Goal: Feedback & Contribution: Leave review/rating

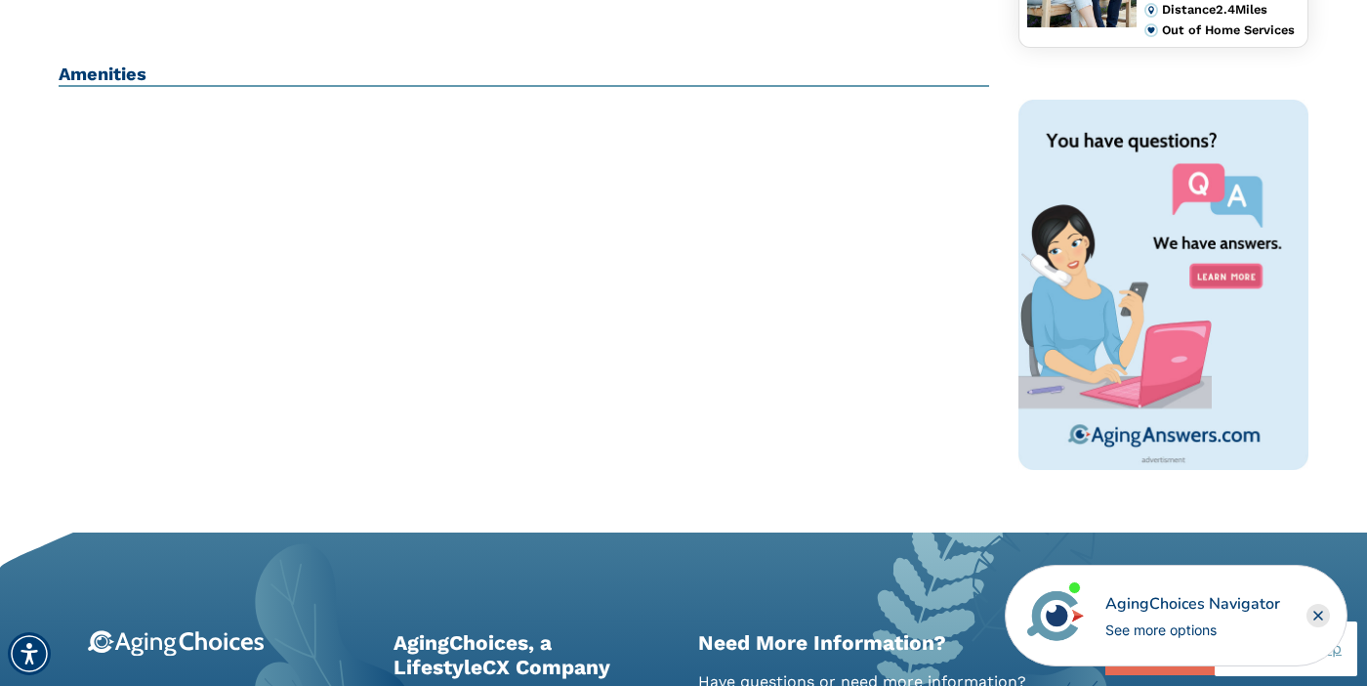
scroll to position [745, 0]
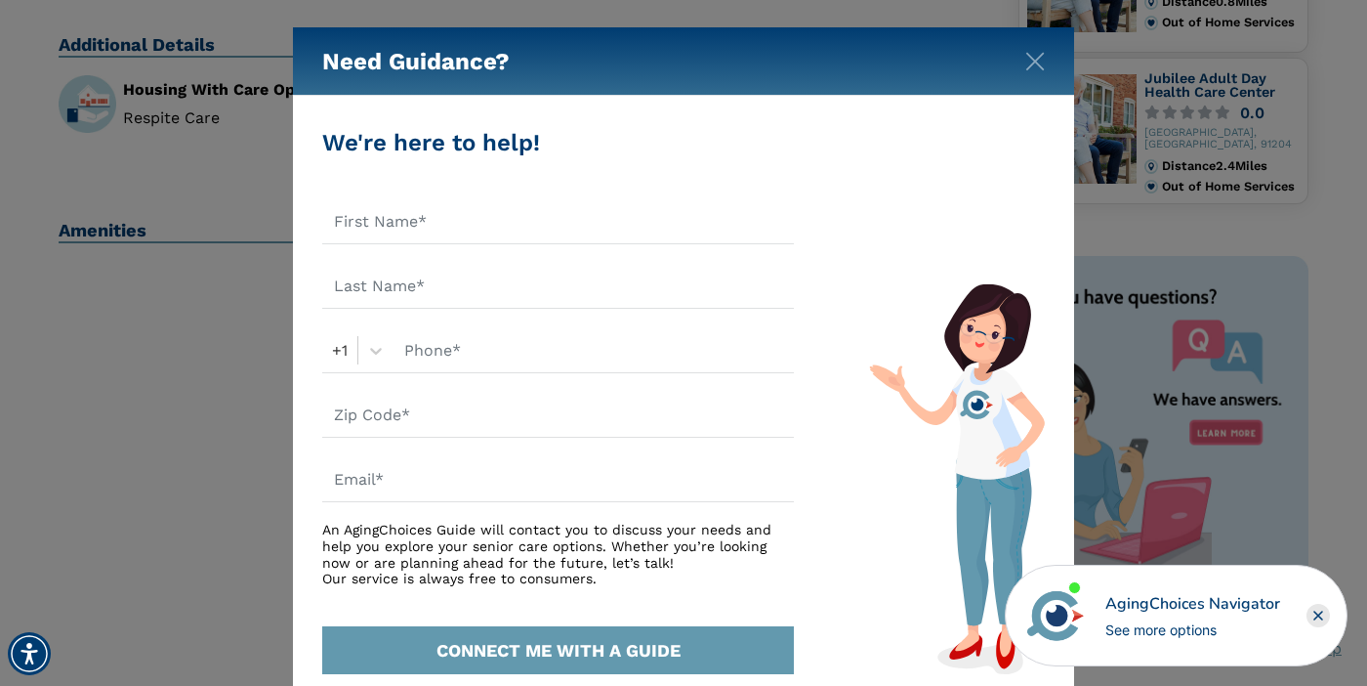
click at [208, 392] on div "Need Guidance? We're here to help! +1 An AgingChoices Guide will contact you to…" at bounding box center [683, 343] width 1367 height 686
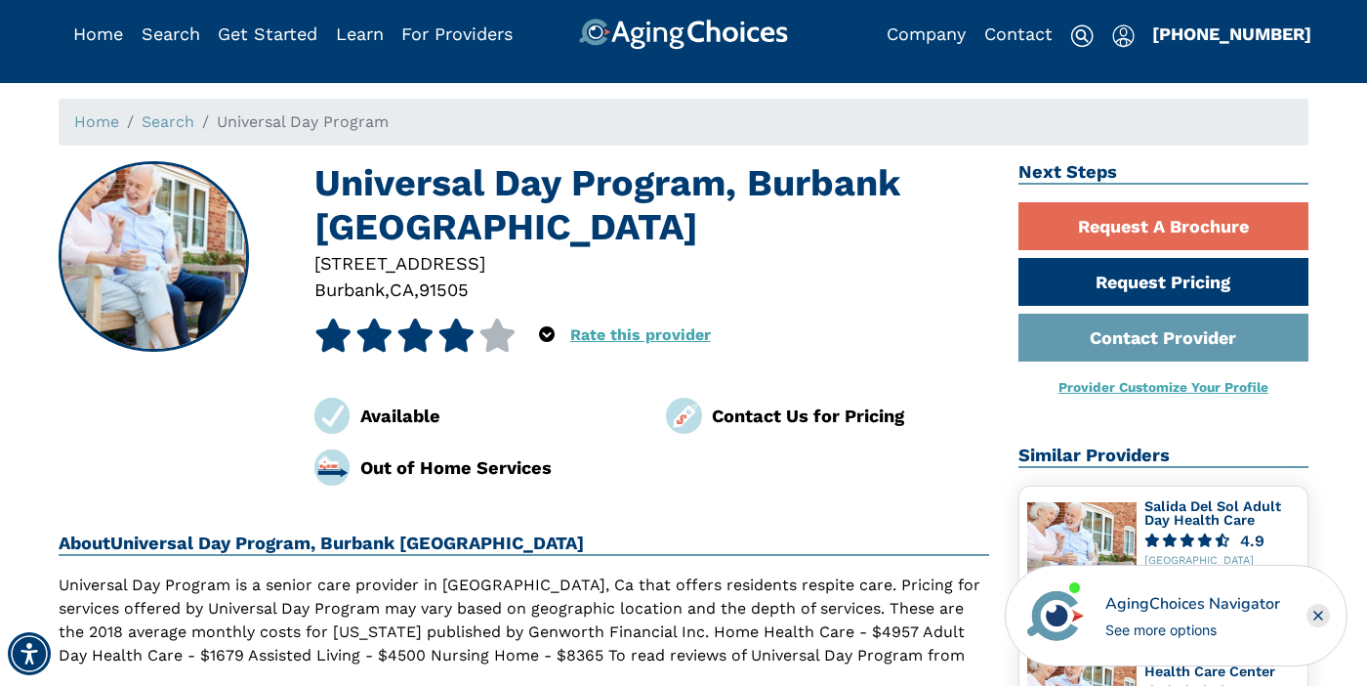
scroll to position [0, 0]
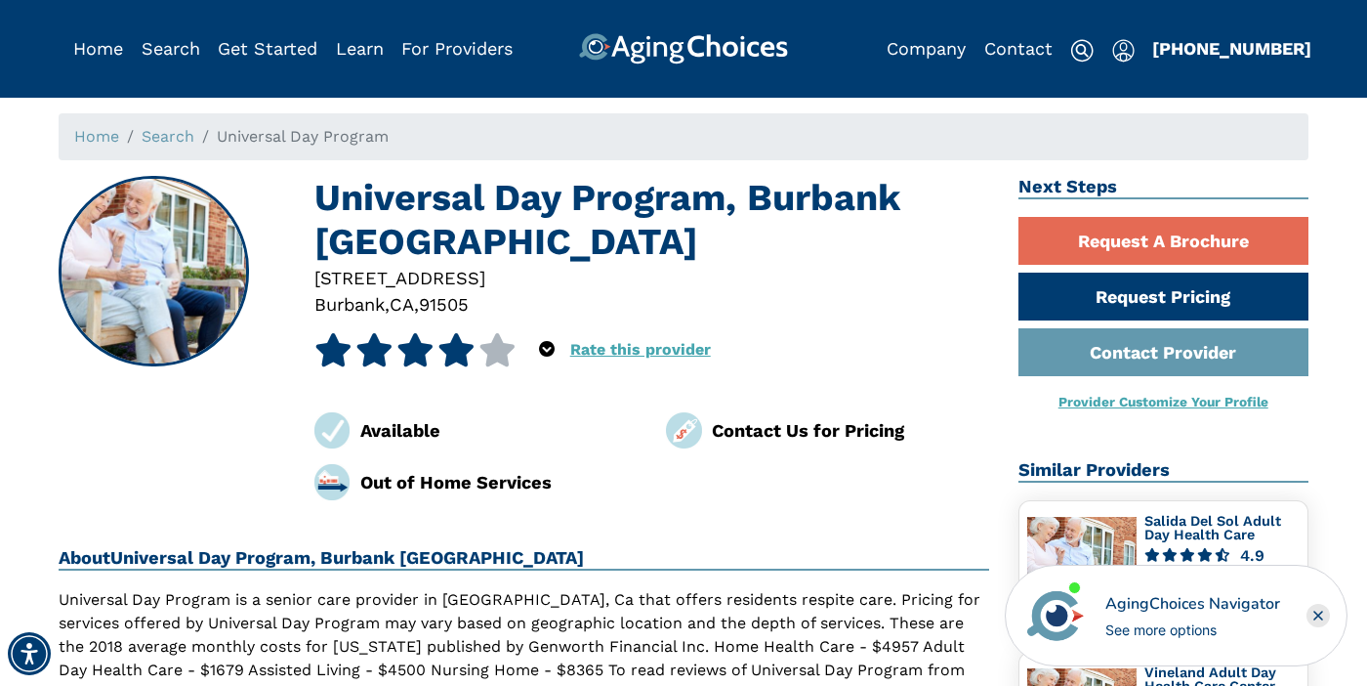
click at [438, 333] on icon at bounding box center [457, 349] width 38 height 33
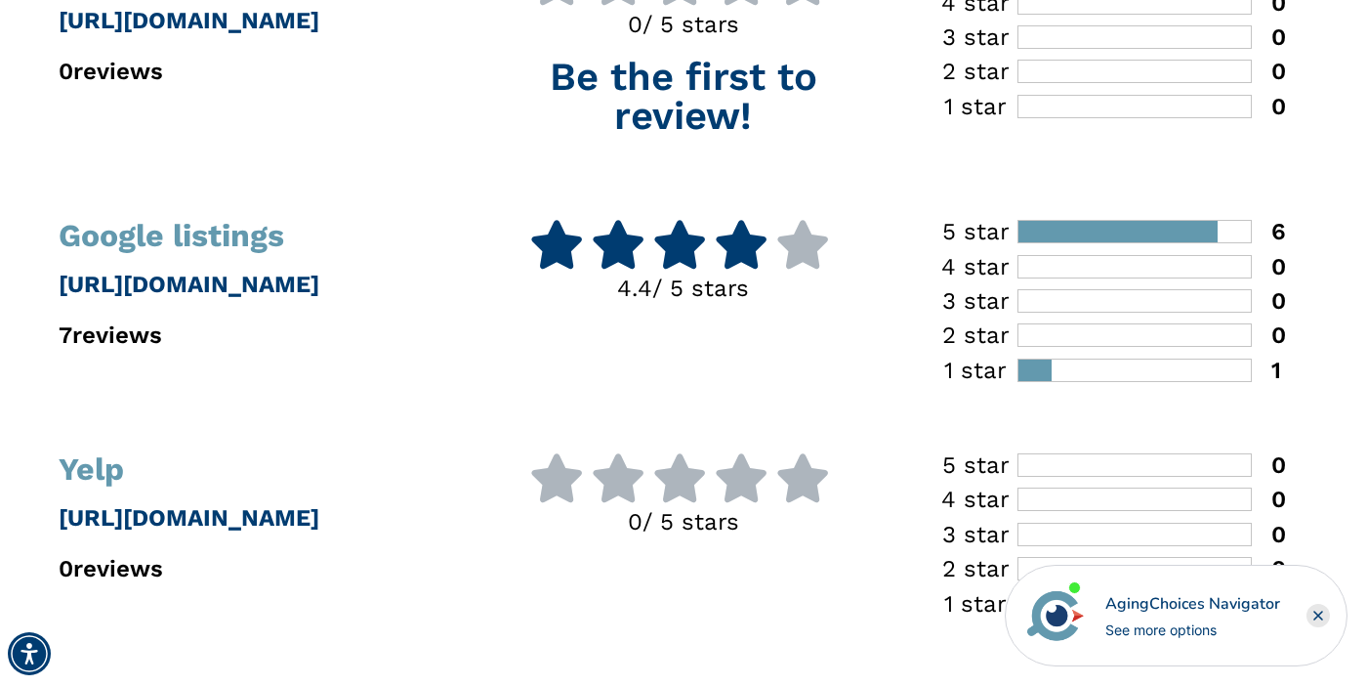
scroll to position [506, 0]
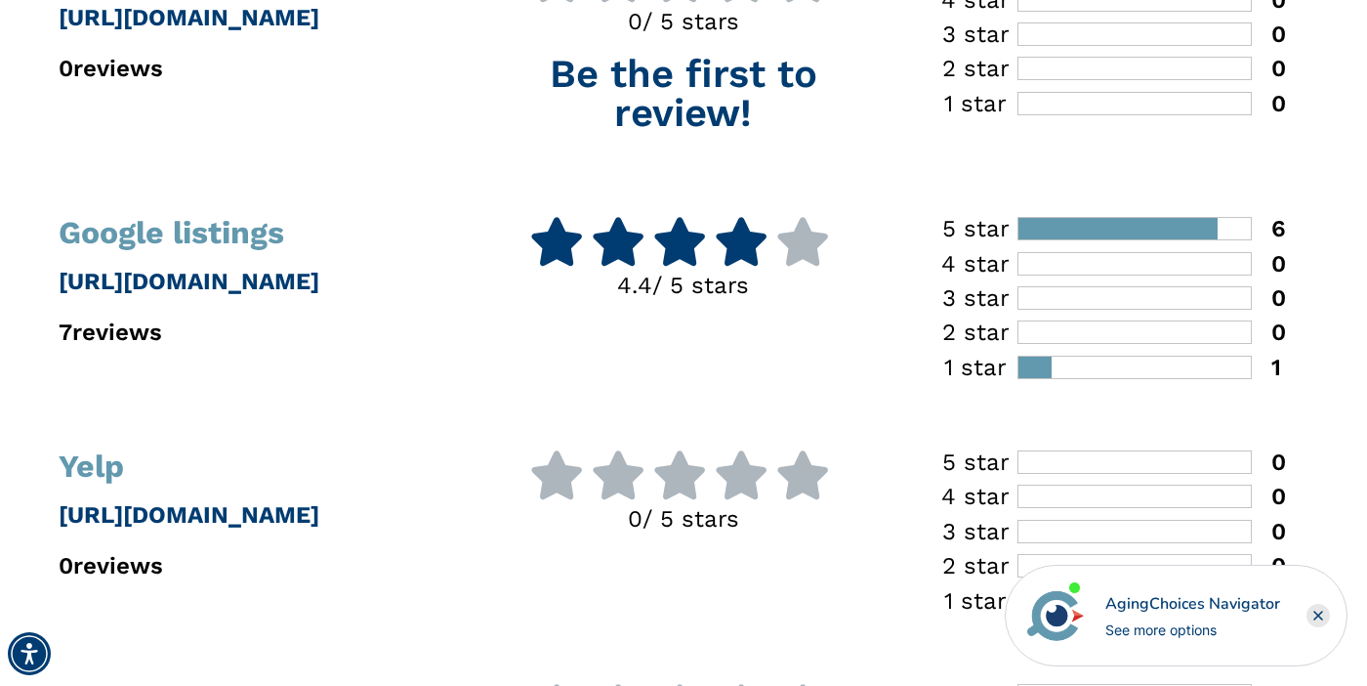
click at [691, 266] on span at bounding box center [679, 242] width 55 height 51
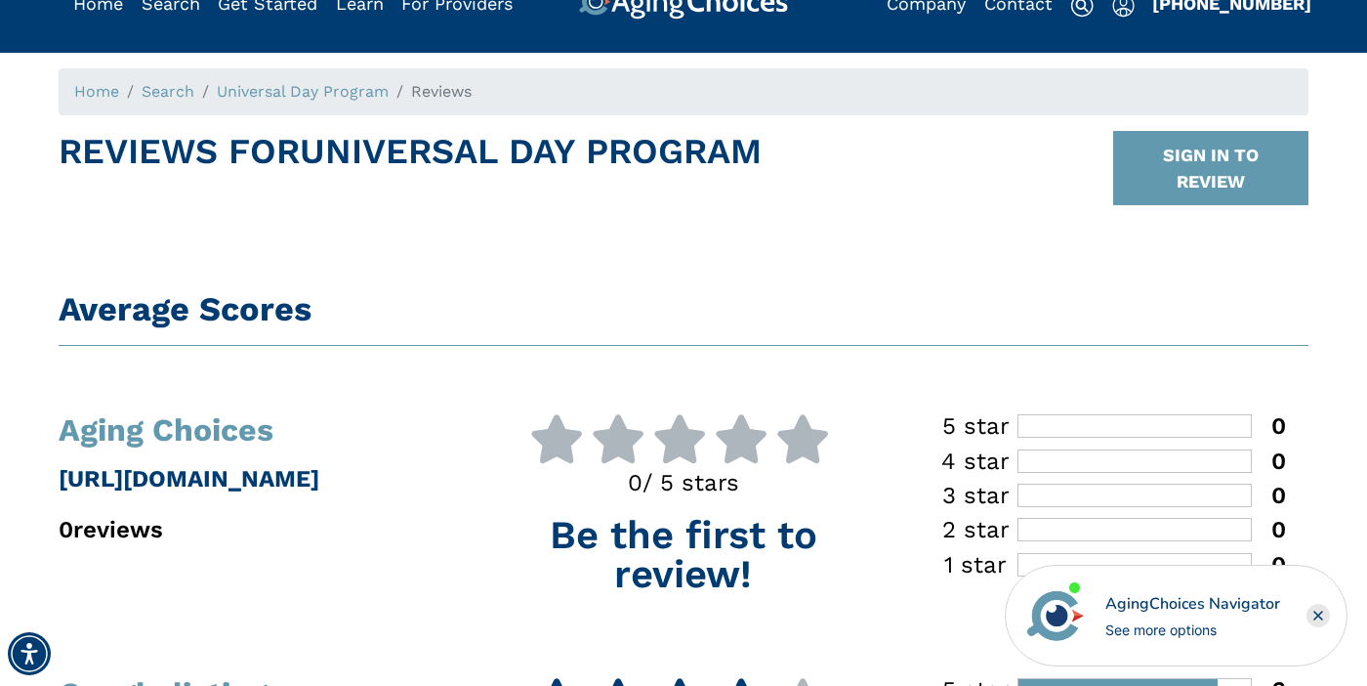
scroll to position [55, 0]
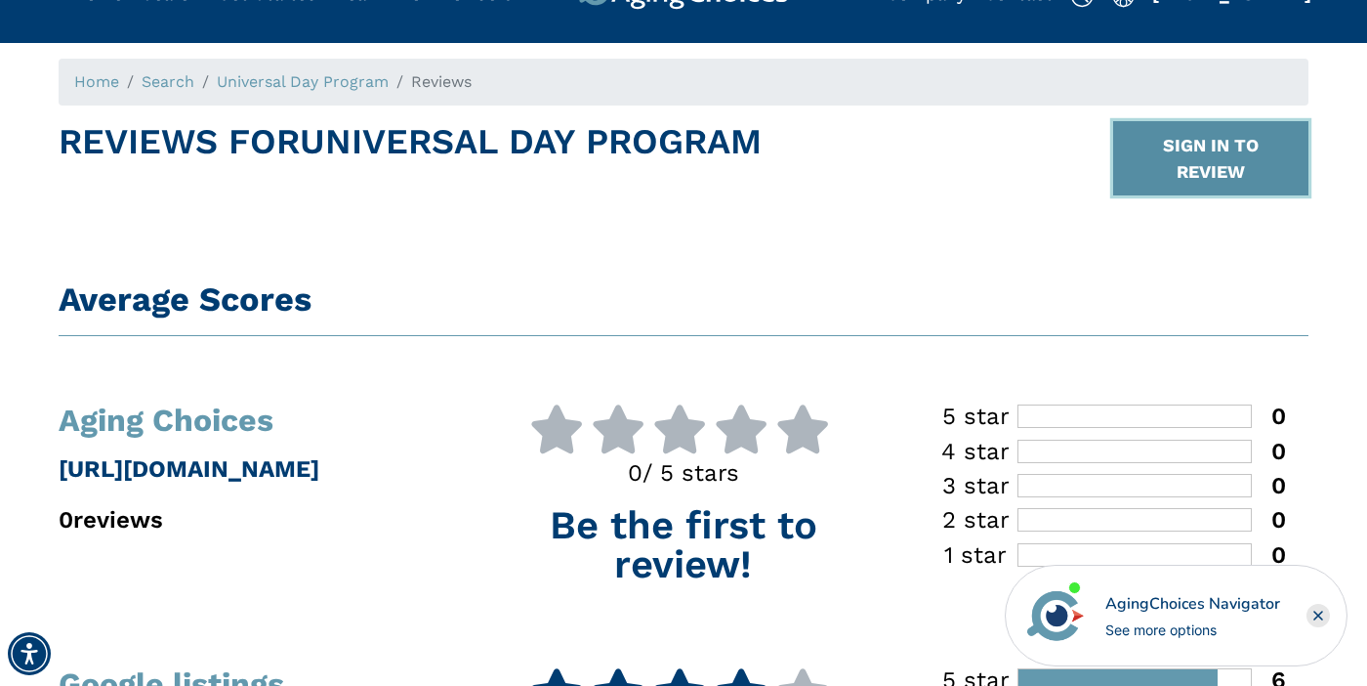
click at [1235, 161] on button "SIGN IN TO REVIEW" at bounding box center [1211, 158] width 195 height 74
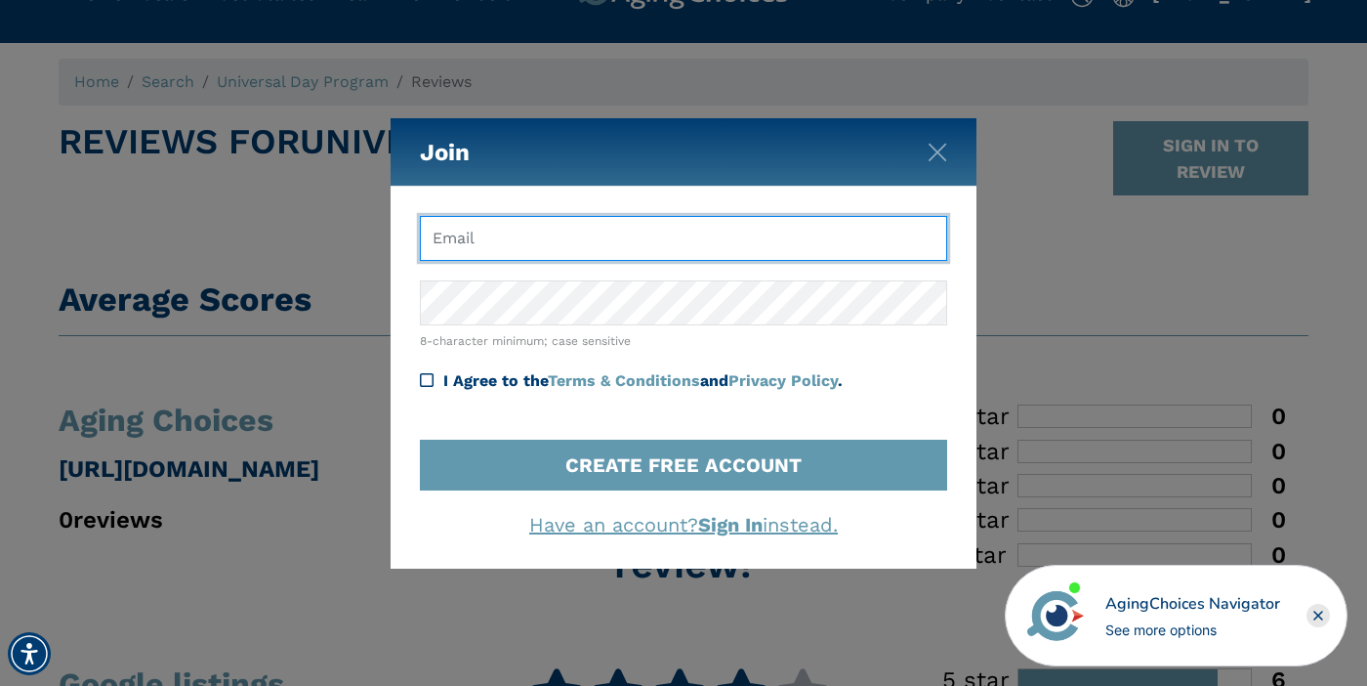
click at [574, 261] on input "text" at bounding box center [683, 238] width 527 height 45
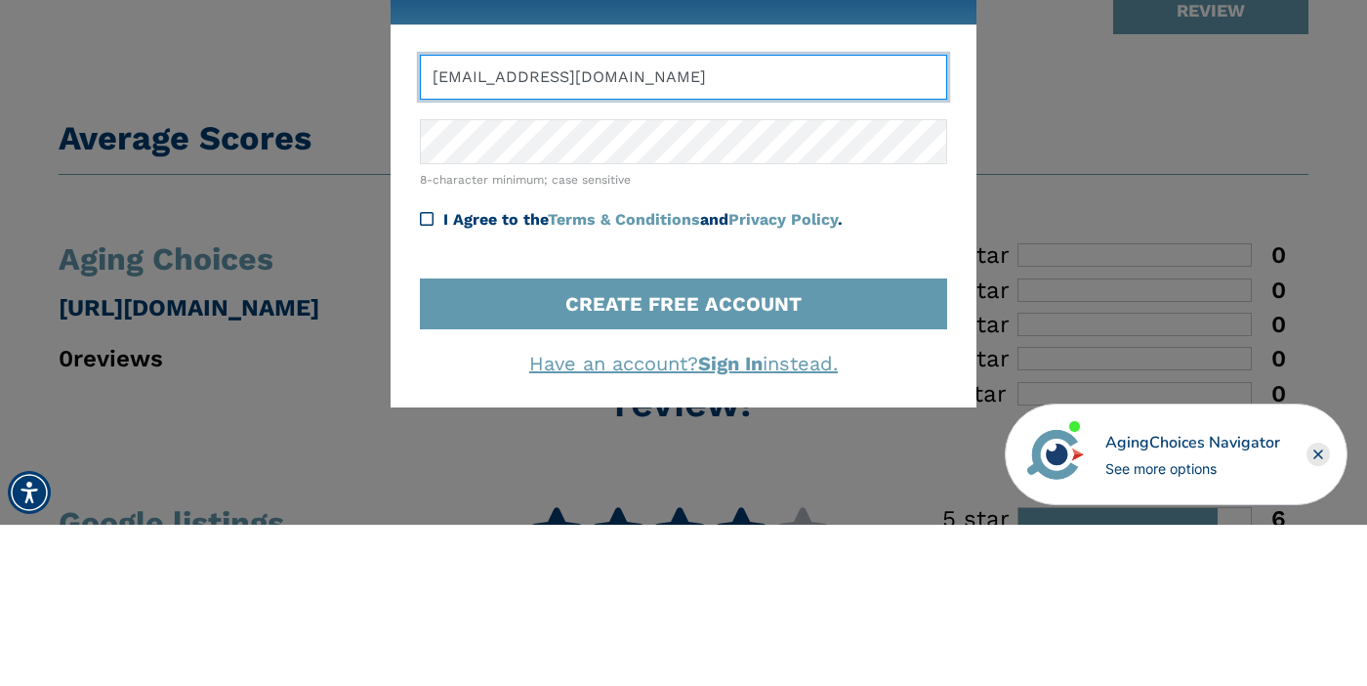
type input "Hamorostampur@gmail.com"
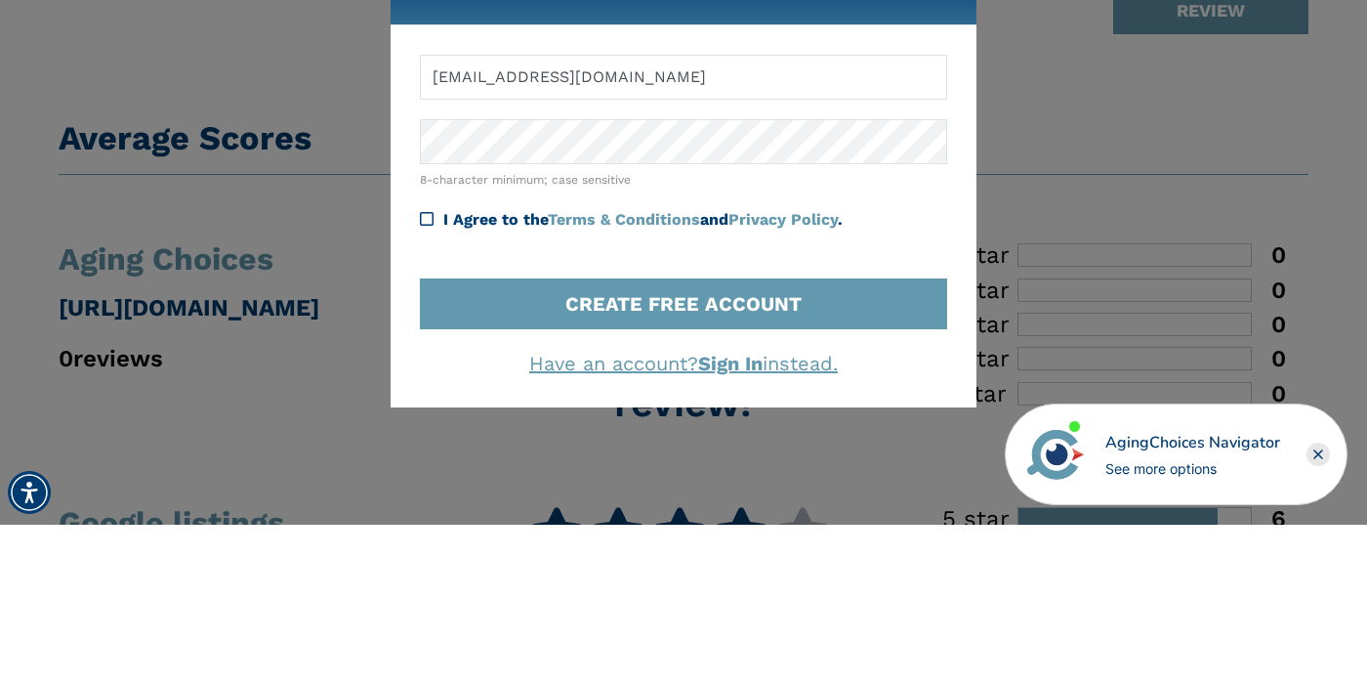
click at [422, 380] on icon at bounding box center [427, 380] width 14 height 16
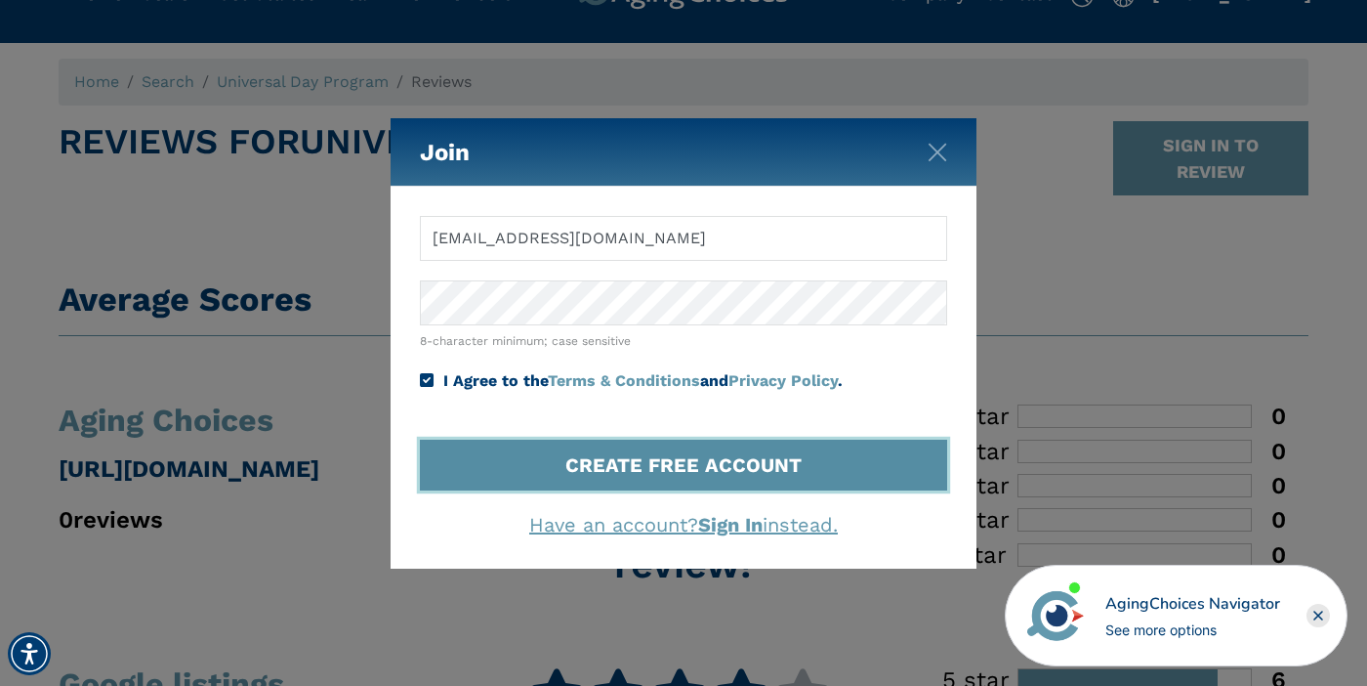
click at [677, 473] on button "CREATE FREE ACCOUNT" at bounding box center [683, 465] width 527 height 51
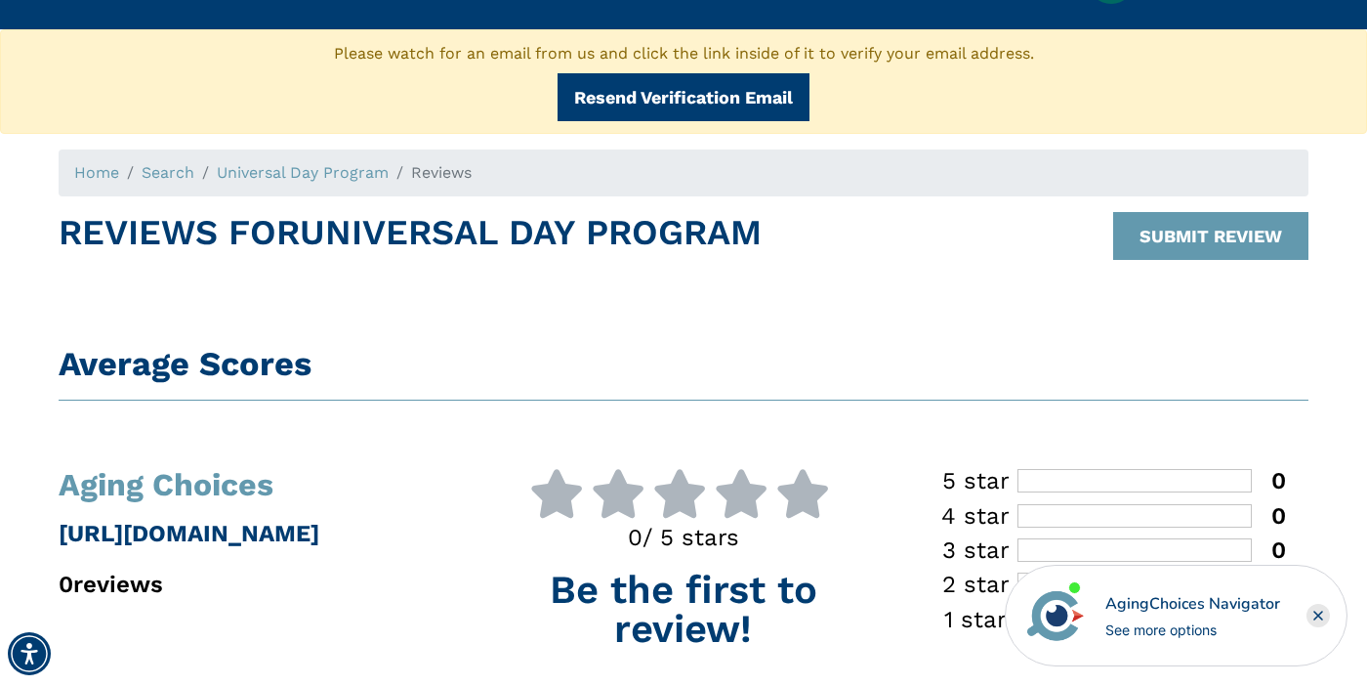
scroll to position [66, 0]
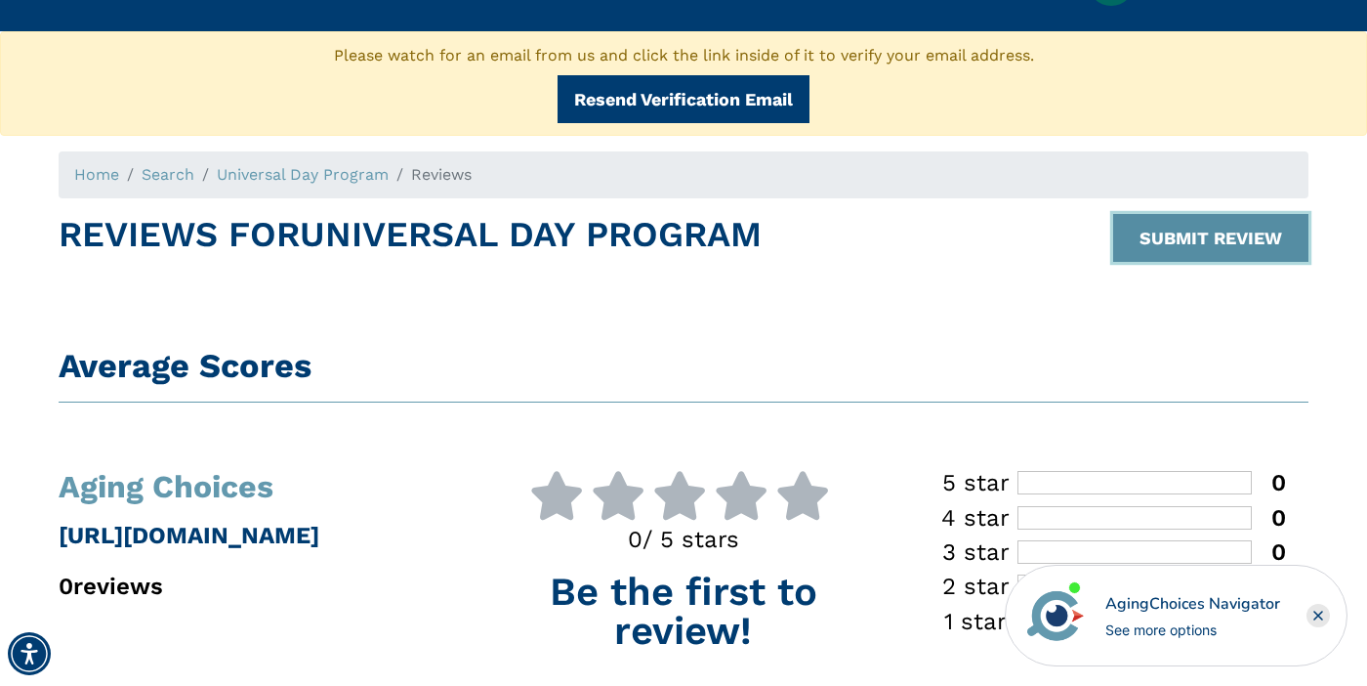
click at [1186, 235] on button "SUBMIT REVIEW" at bounding box center [1211, 238] width 195 height 48
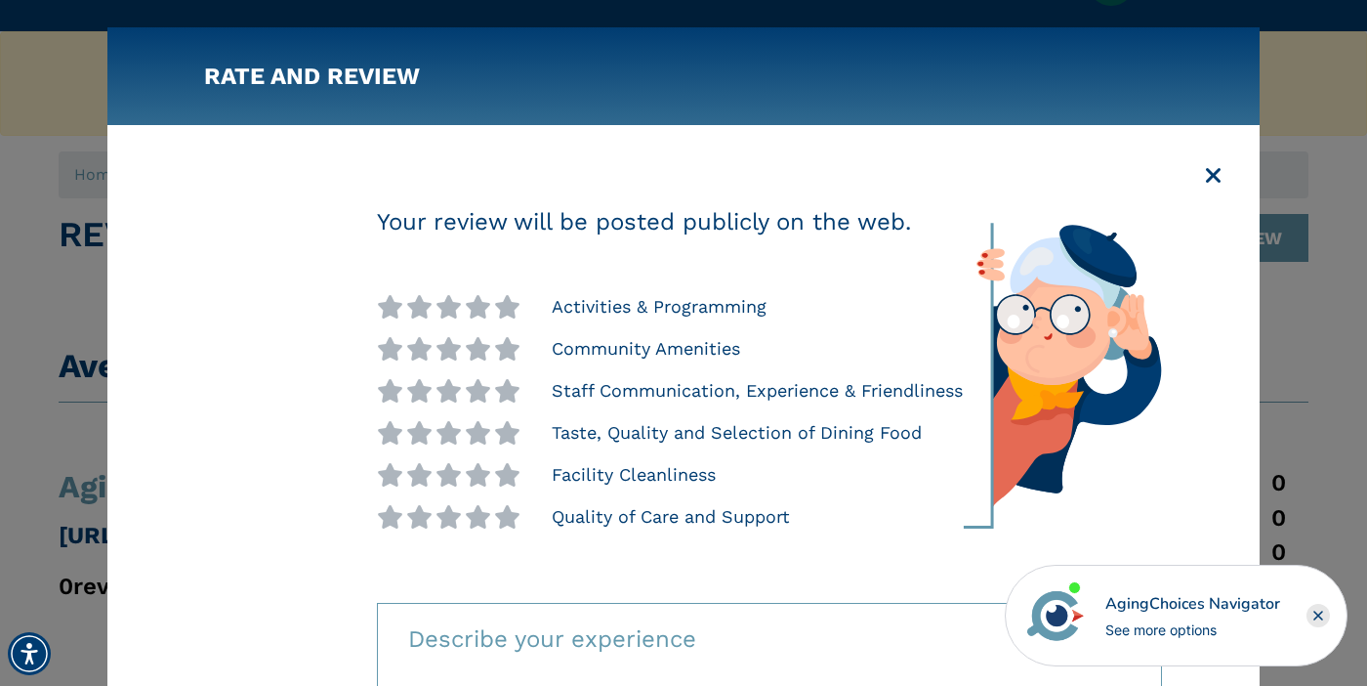
click at [378, 305] on icon at bounding box center [390, 306] width 26 height 23
click at [386, 354] on icon at bounding box center [390, 348] width 26 height 23
click at [381, 389] on icon at bounding box center [390, 390] width 26 height 23
click at [377, 439] on icon at bounding box center [390, 432] width 26 height 23
click at [377, 478] on icon at bounding box center [390, 474] width 26 height 23
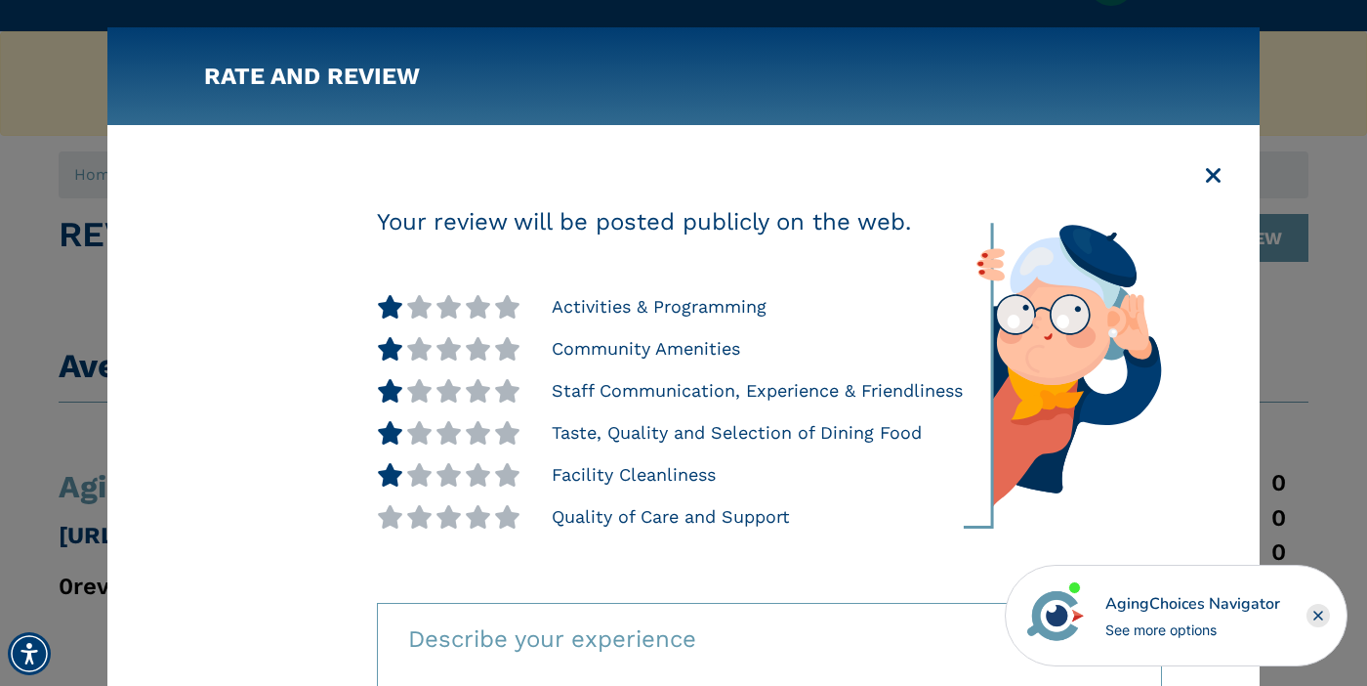
click at [377, 518] on icon at bounding box center [390, 516] width 26 height 23
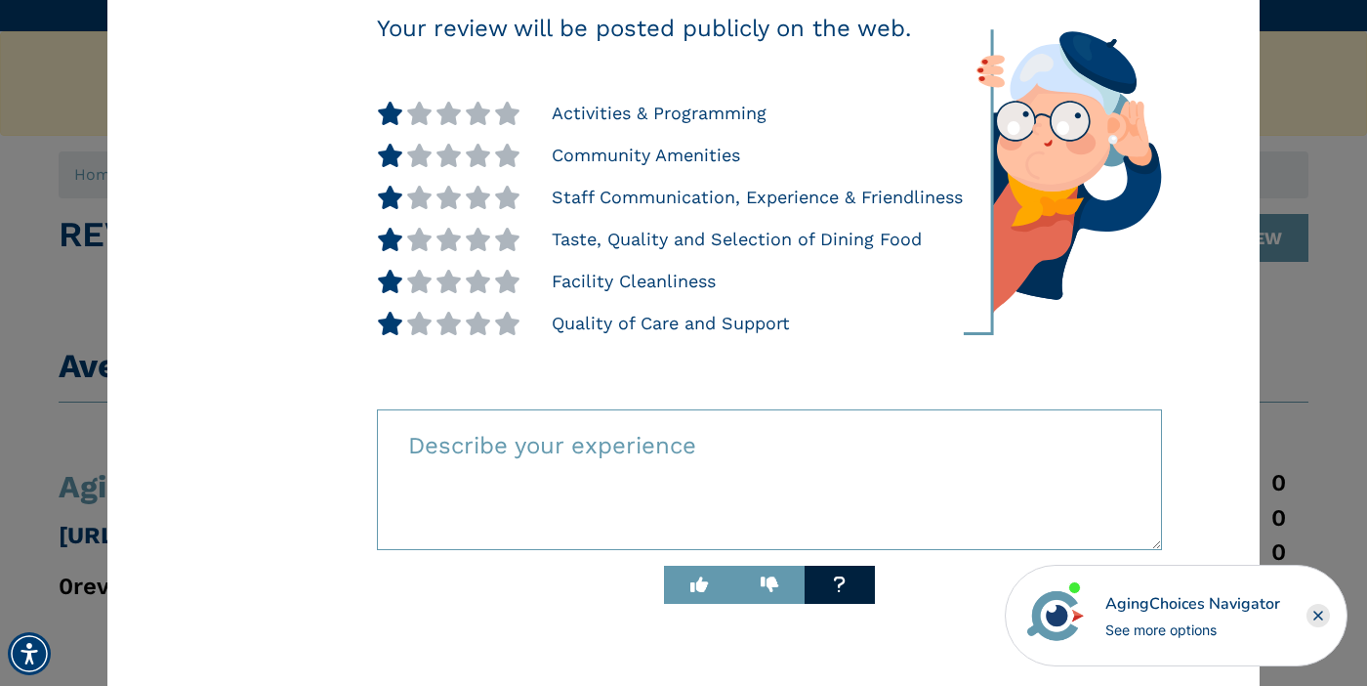
scroll to position [192, 0]
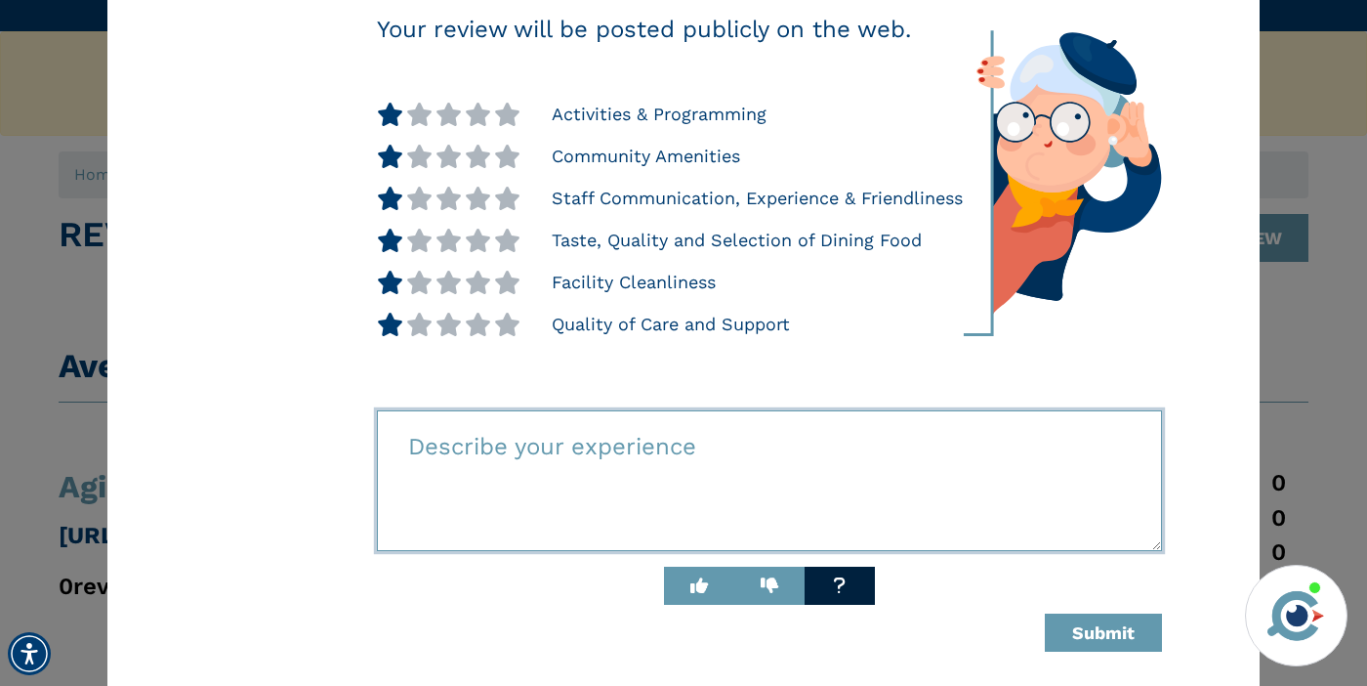
click at [638, 447] on textarea at bounding box center [770, 480] width 786 height 141
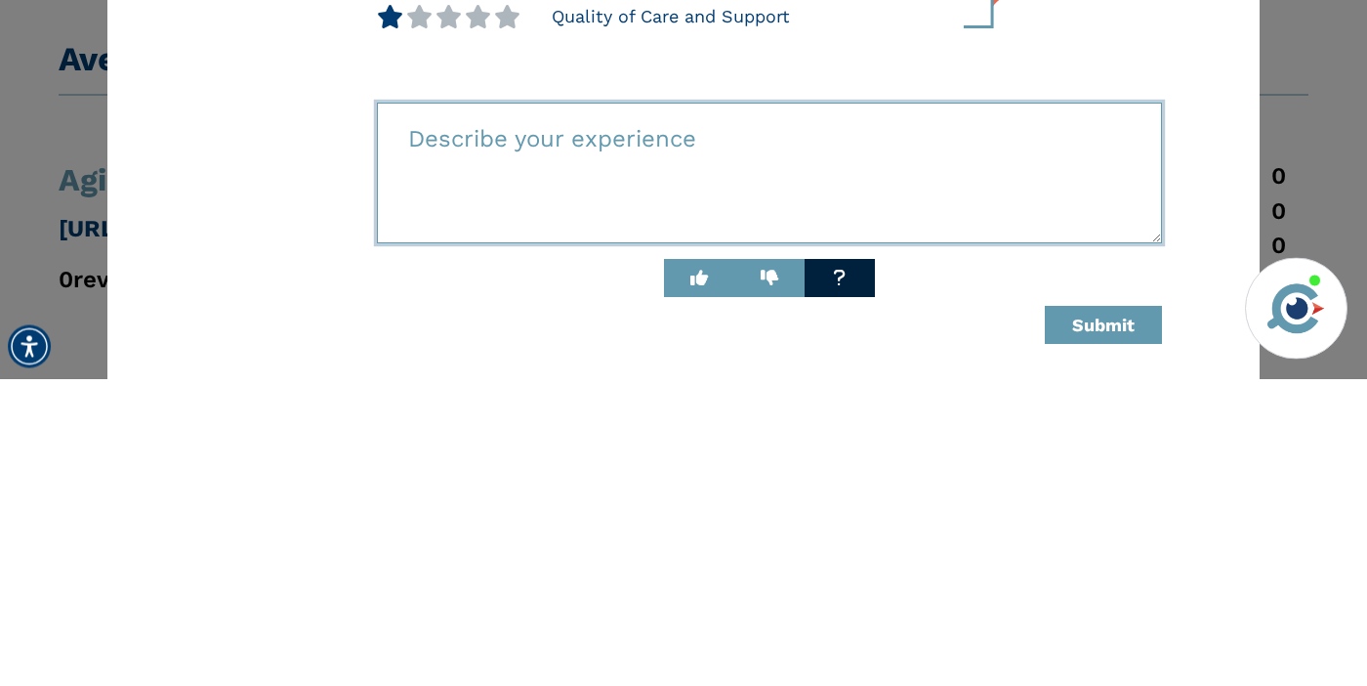
click at [546, 448] on textarea at bounding box center [770, 480] width 786 height 141
click at [473, 425] on textarea at bounding box center [770, 480] width 786 height 141
click at [464, 435] on textarea at bounding box center [770, 480] width 786 height 141
paste textarea "Terrible place! They don’t take care of the kids at all, the staff are rude, an…"
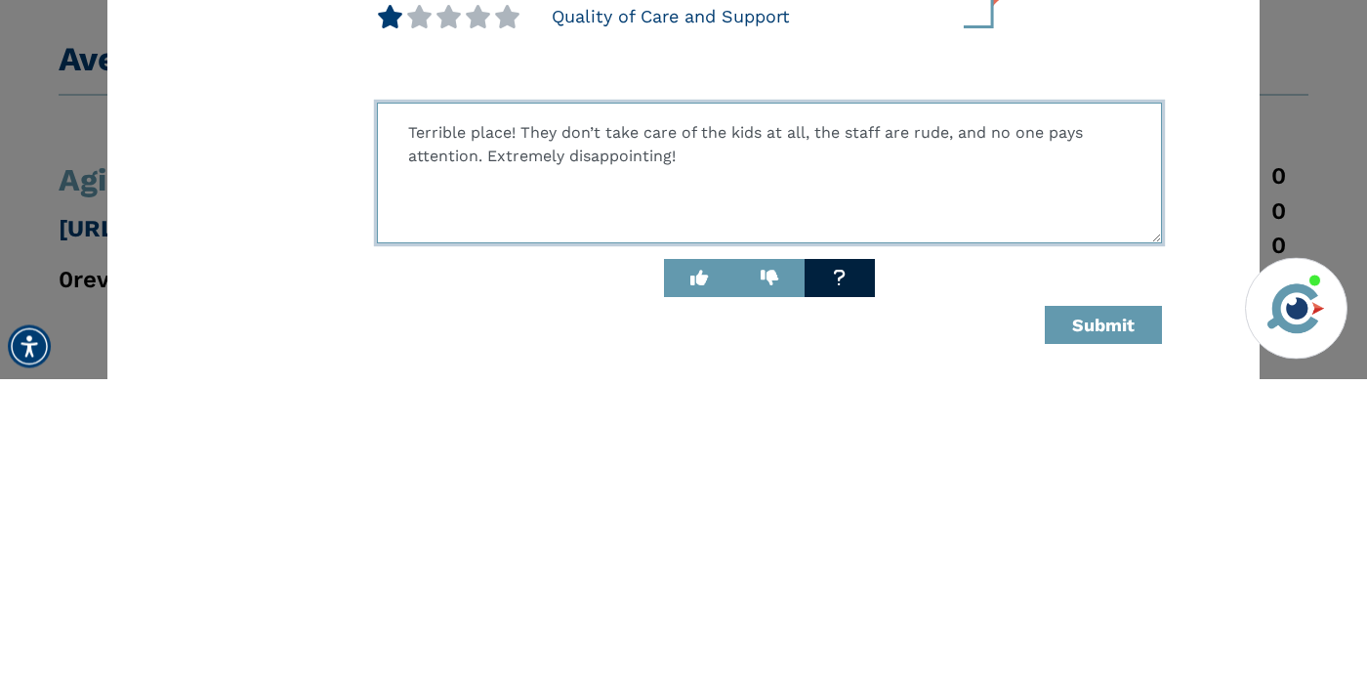
type textarea "Terrible place! They don’t take care of the kids at all, the staff are rude, an…"
click at [1081, 643] on button "Submit" at bounding box center [1103, 632] width 117 height 38
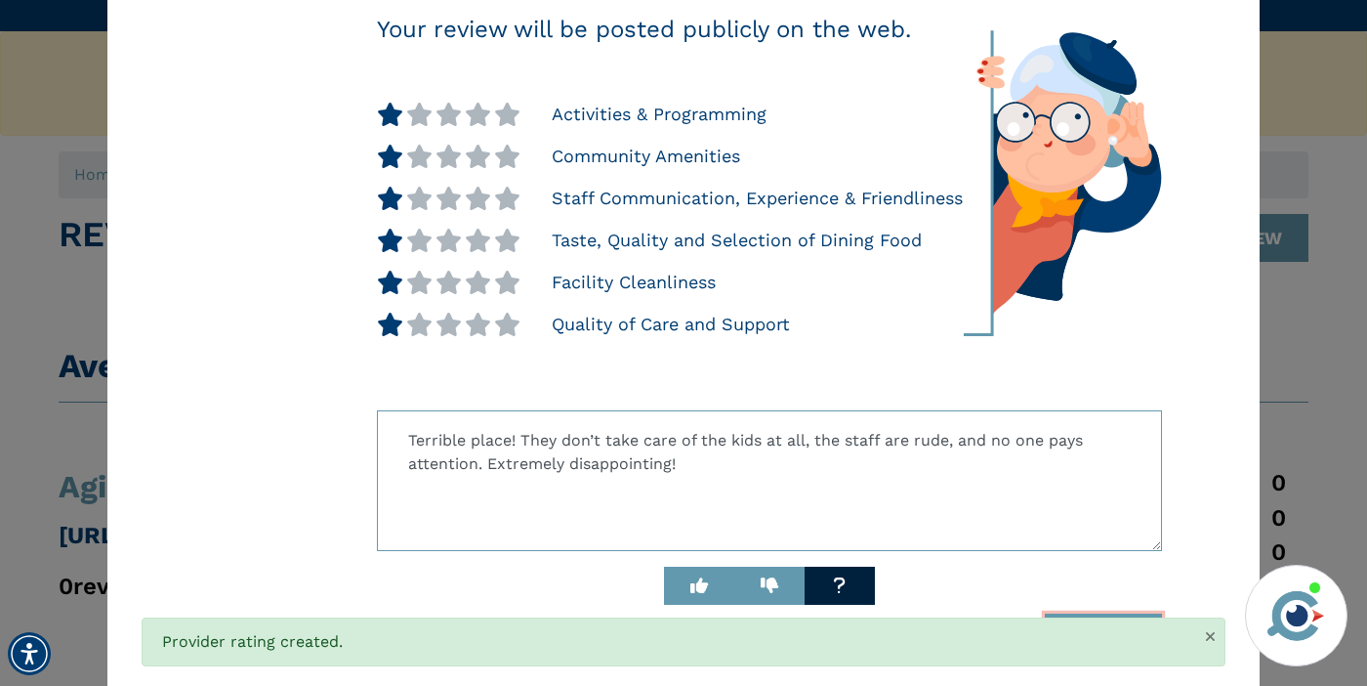
scroll to position [222, 0]
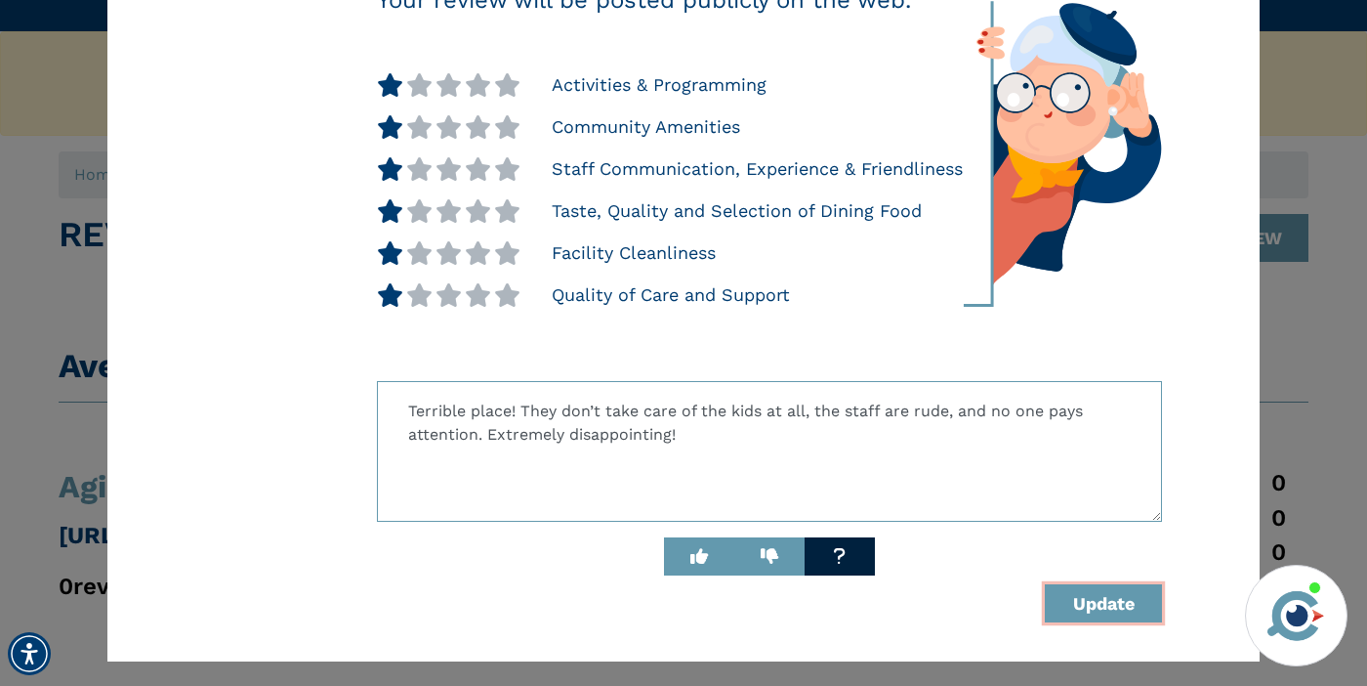
click at [1101, 597] on button "Update" at bounding box center [1103, 603] width 117 height 38
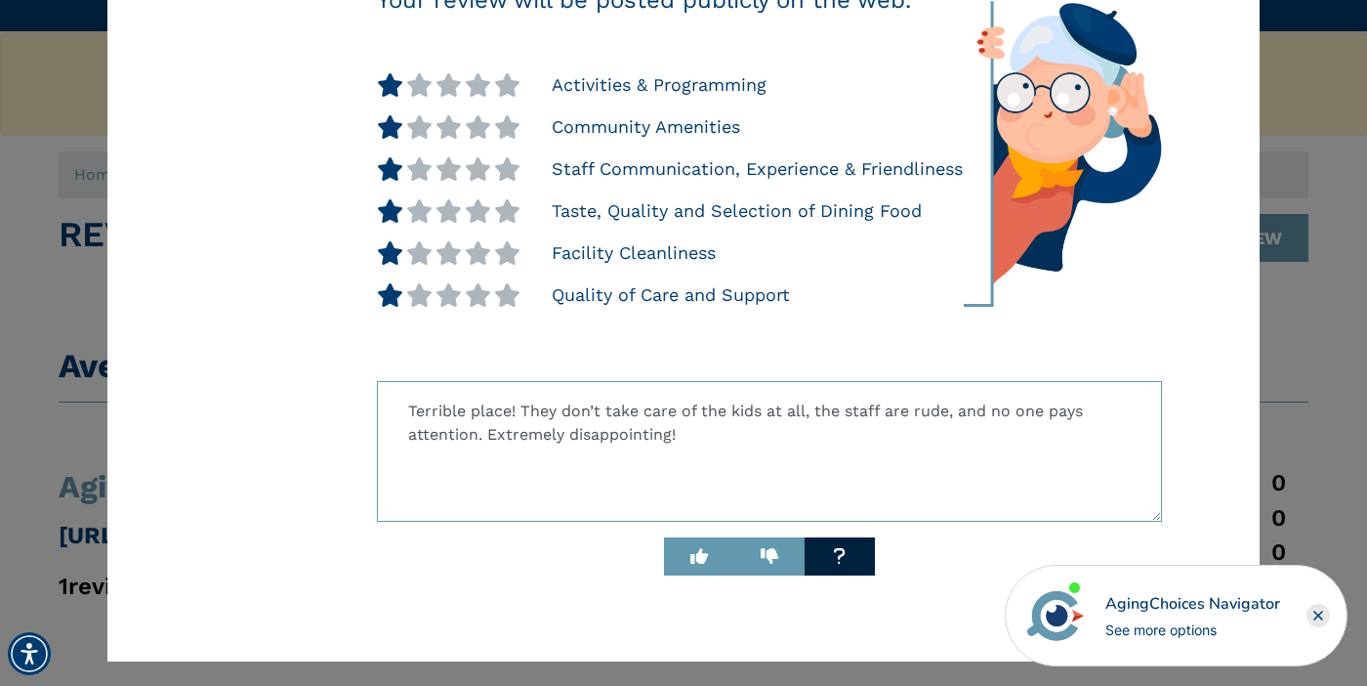
click at [1320, 615] on icon "Close" at bounding box center [1319, 615] width 8 height 8
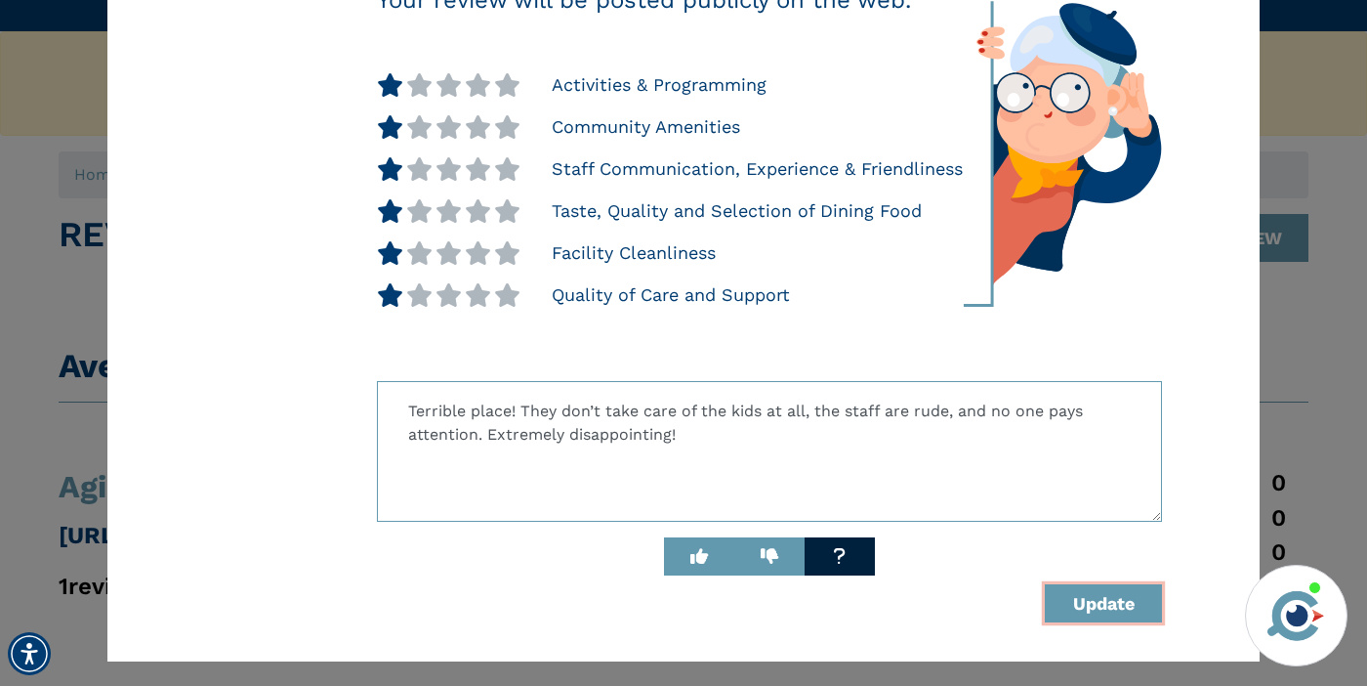
click at [1117, 597] on button "Update" at bounding box center [1103, 603] width 117 height 38
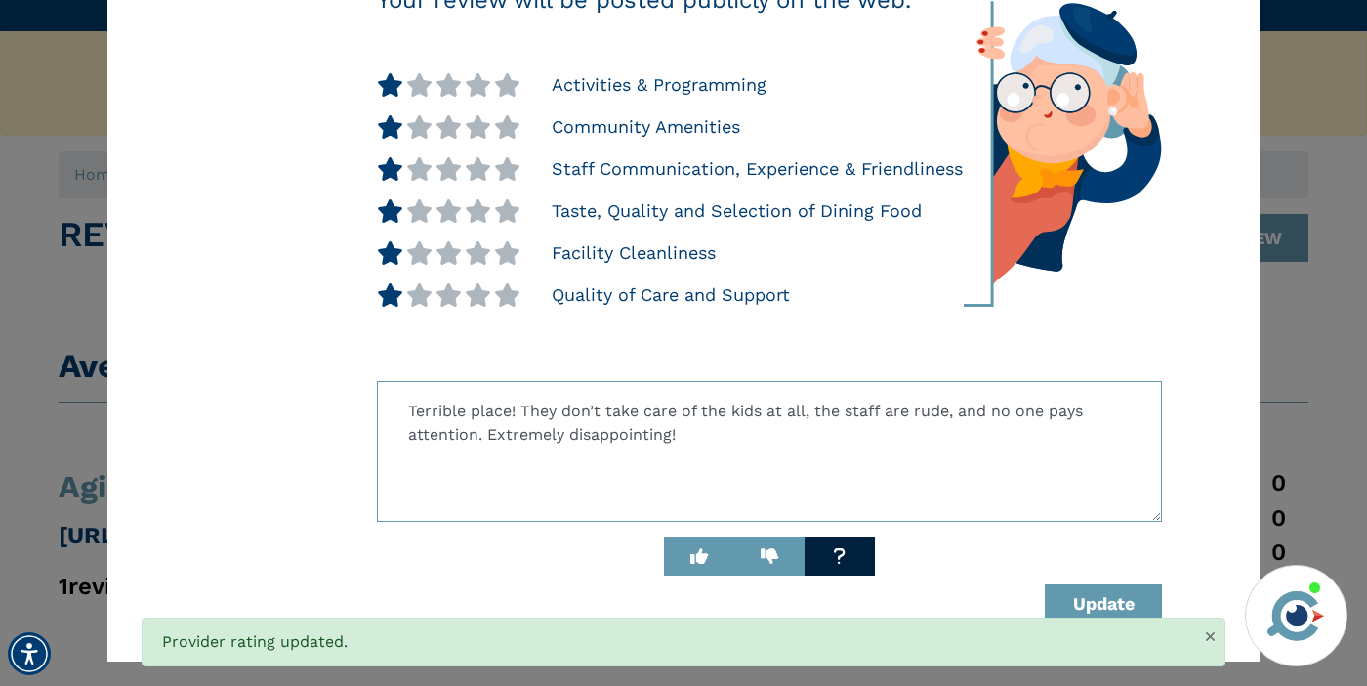
click at [1200, 285] on div "Your review will be posted publicly on the web. Activities & Programming Commun…" at bounding box center [683, 282] width 1153 height 758
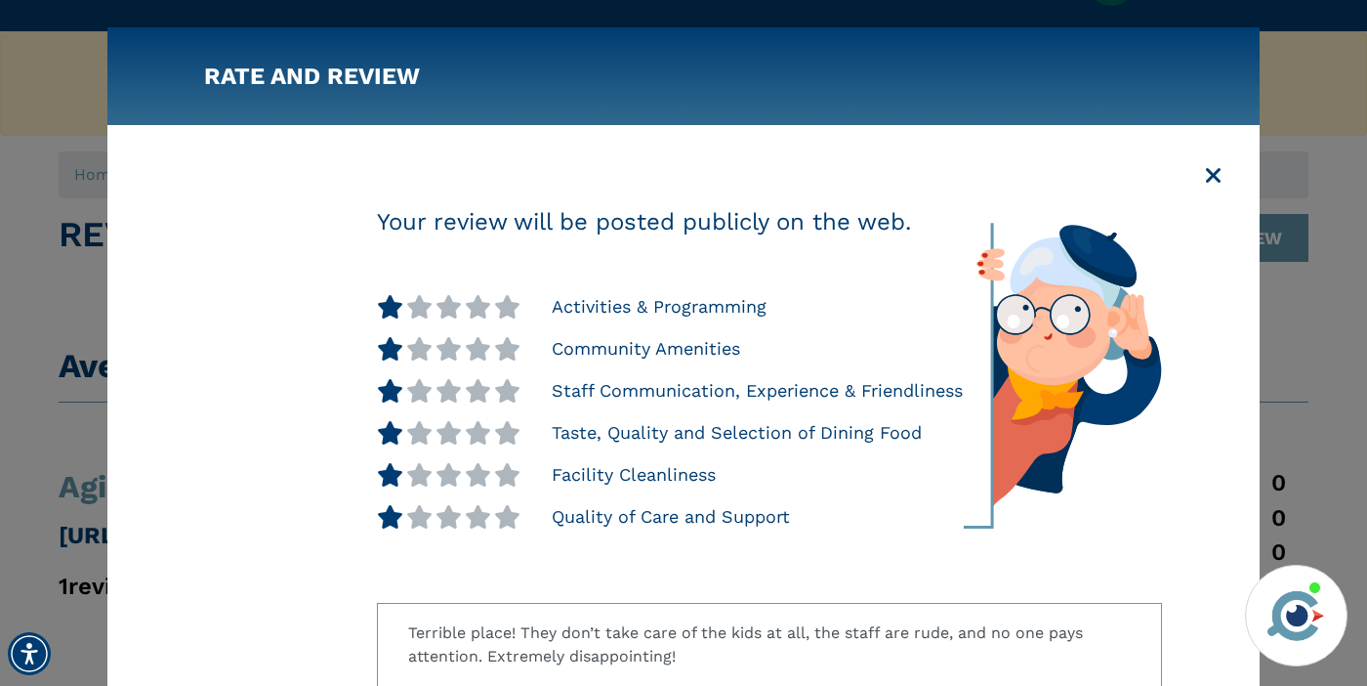
scroll to position [128, 0]
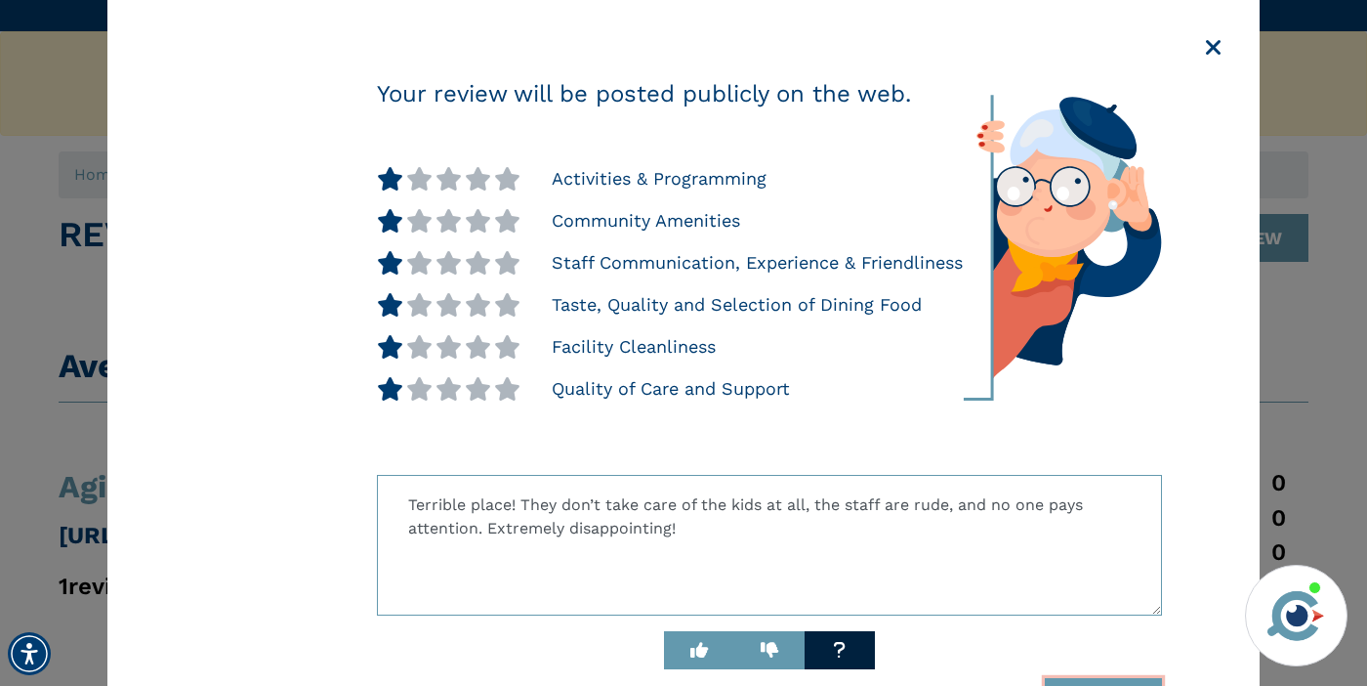
click at [1115, 685] on button "Update" at bounding box center [1103, 697] width 117 height 38
